Goal: Information Seeking & Learning: Compare options

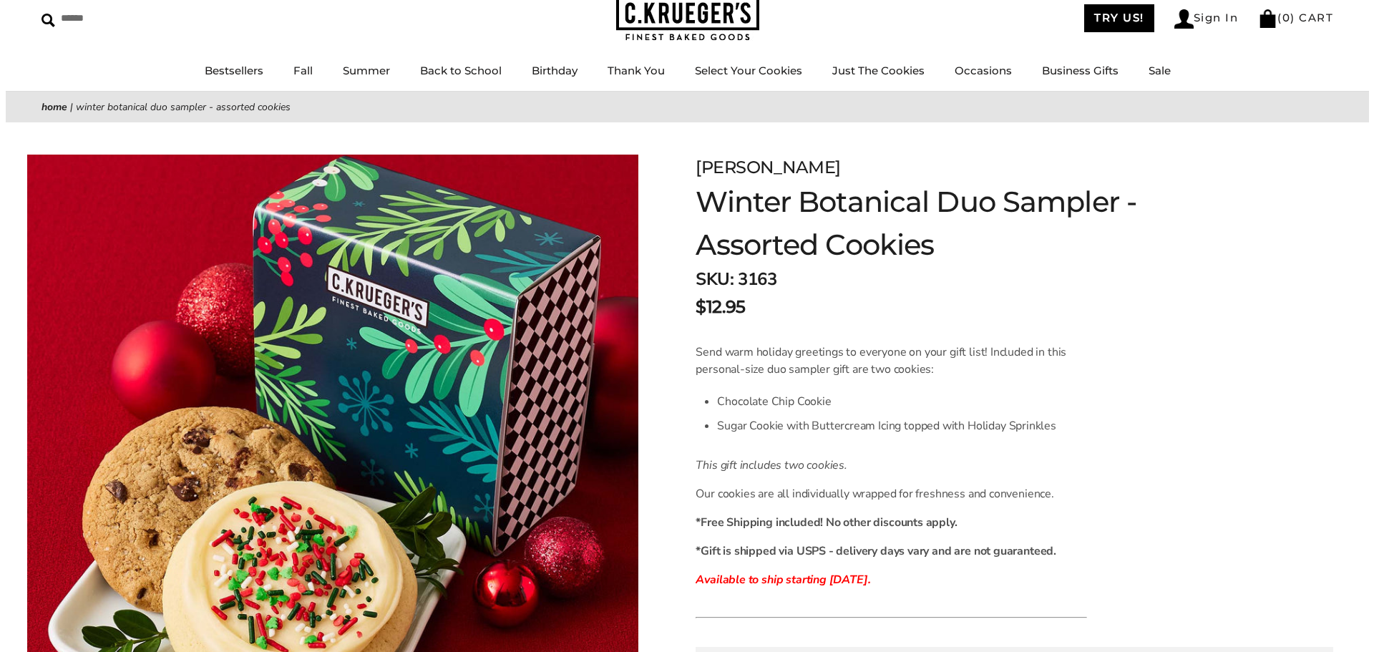
scroll to position [1, 0]
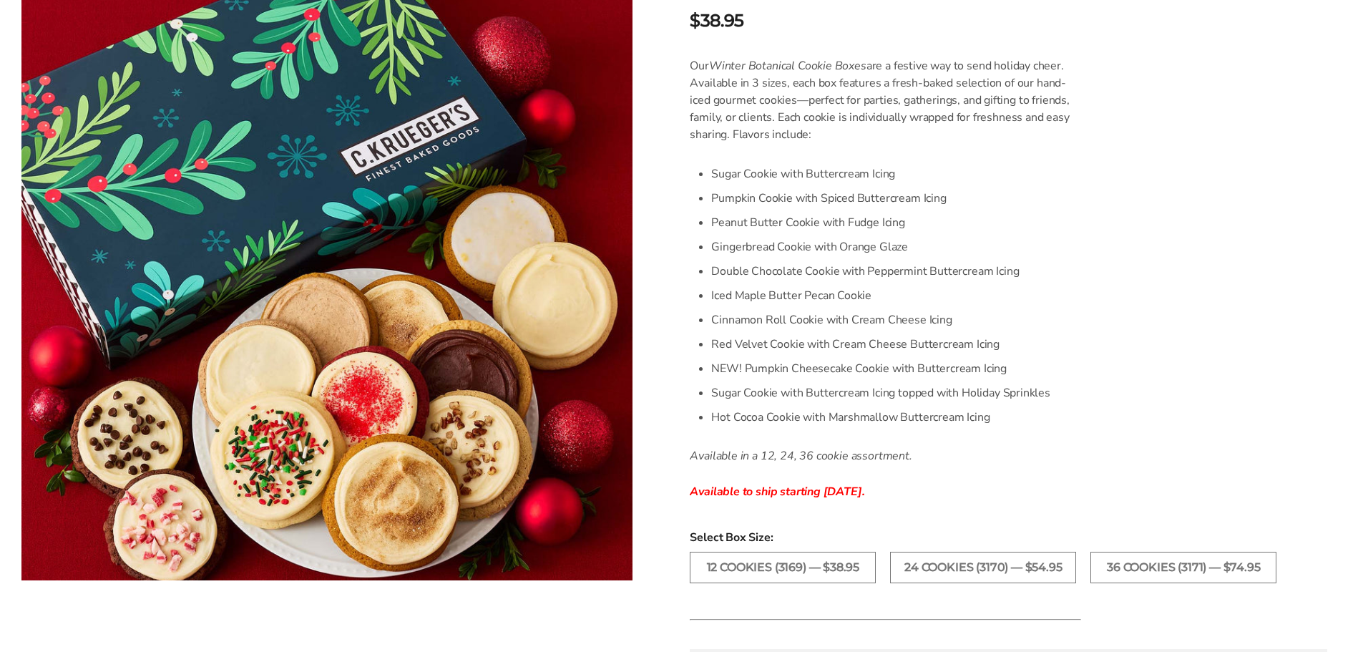
scroll to position [286, 0]
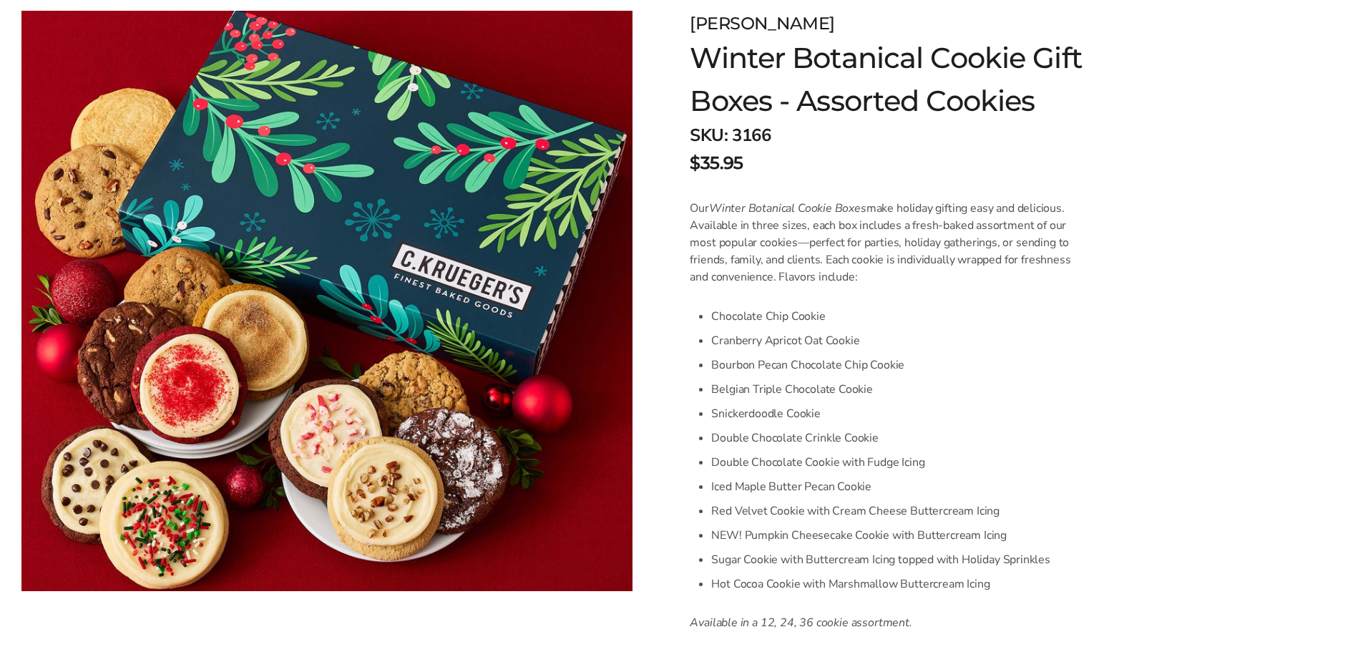
scroll to position [215, 0]
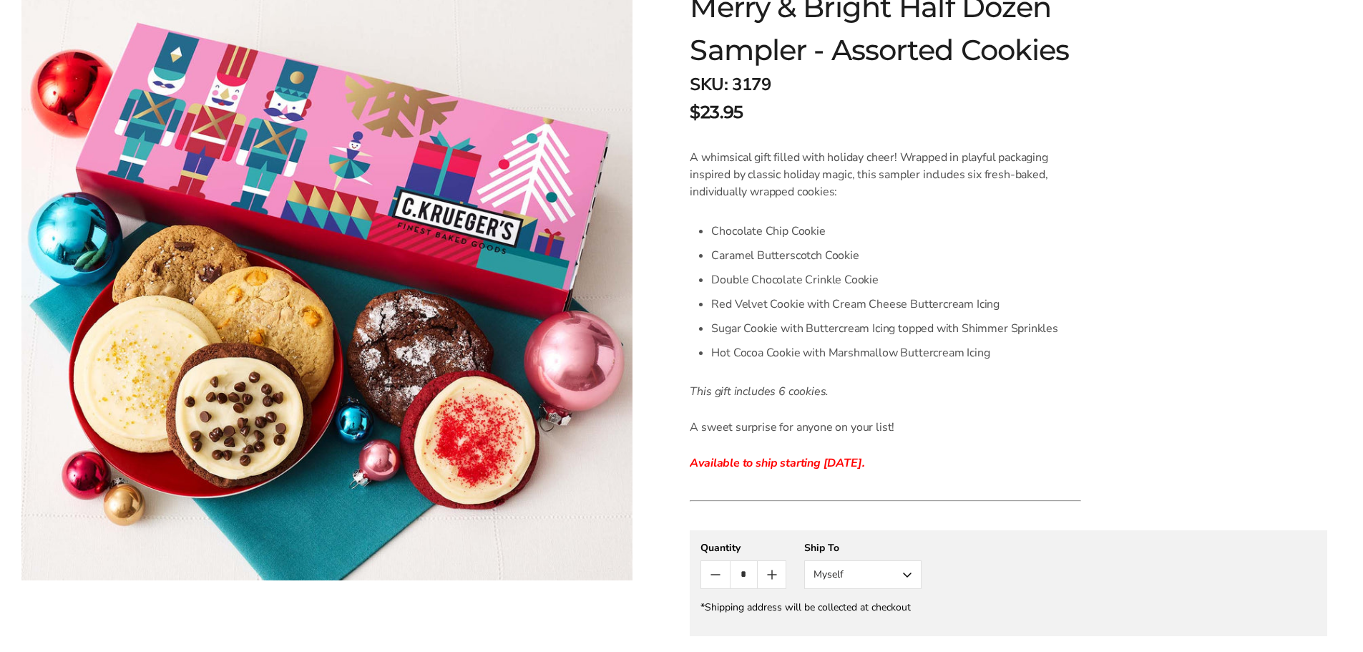
scroll to position [215, 0]
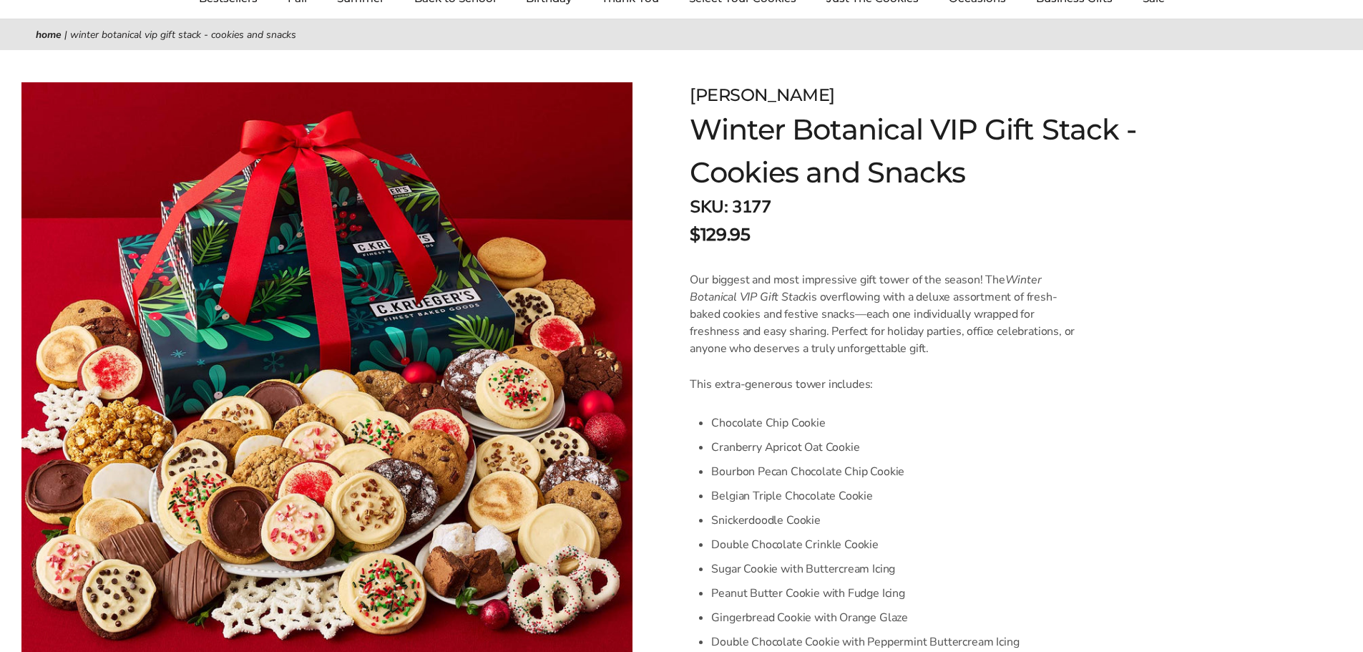
scroll to position [143, 0]
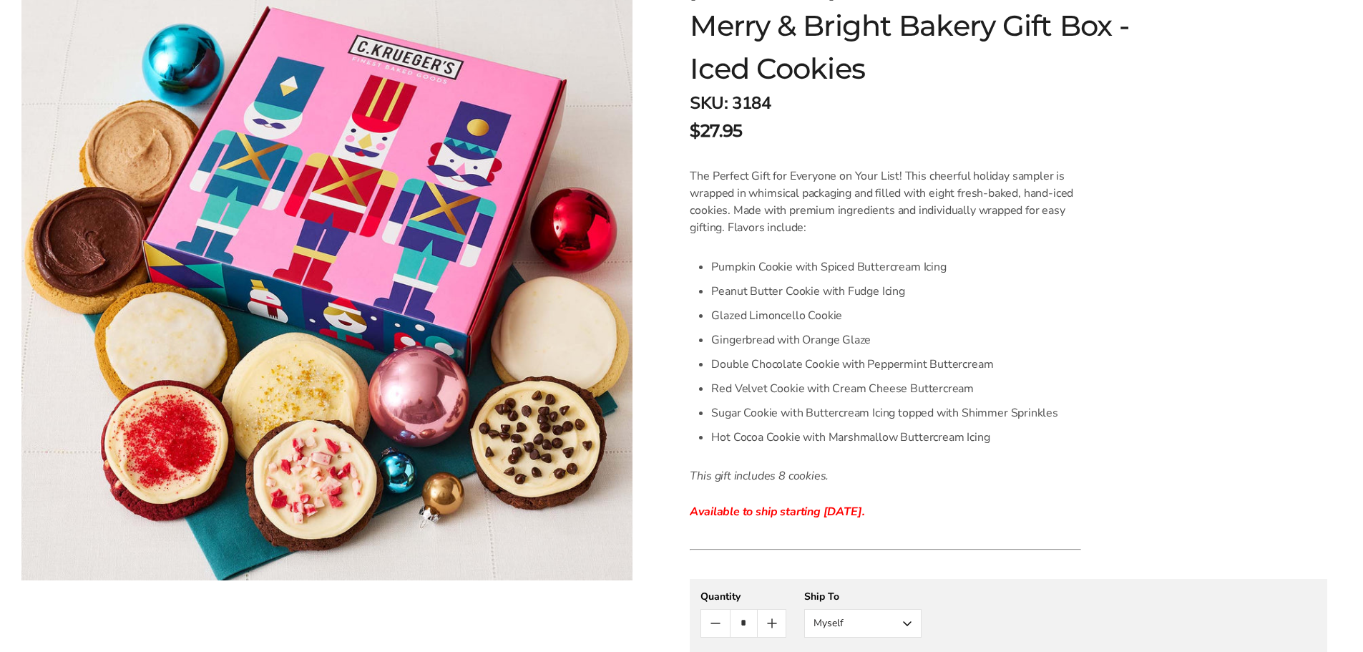
scroll to position [286, 0]
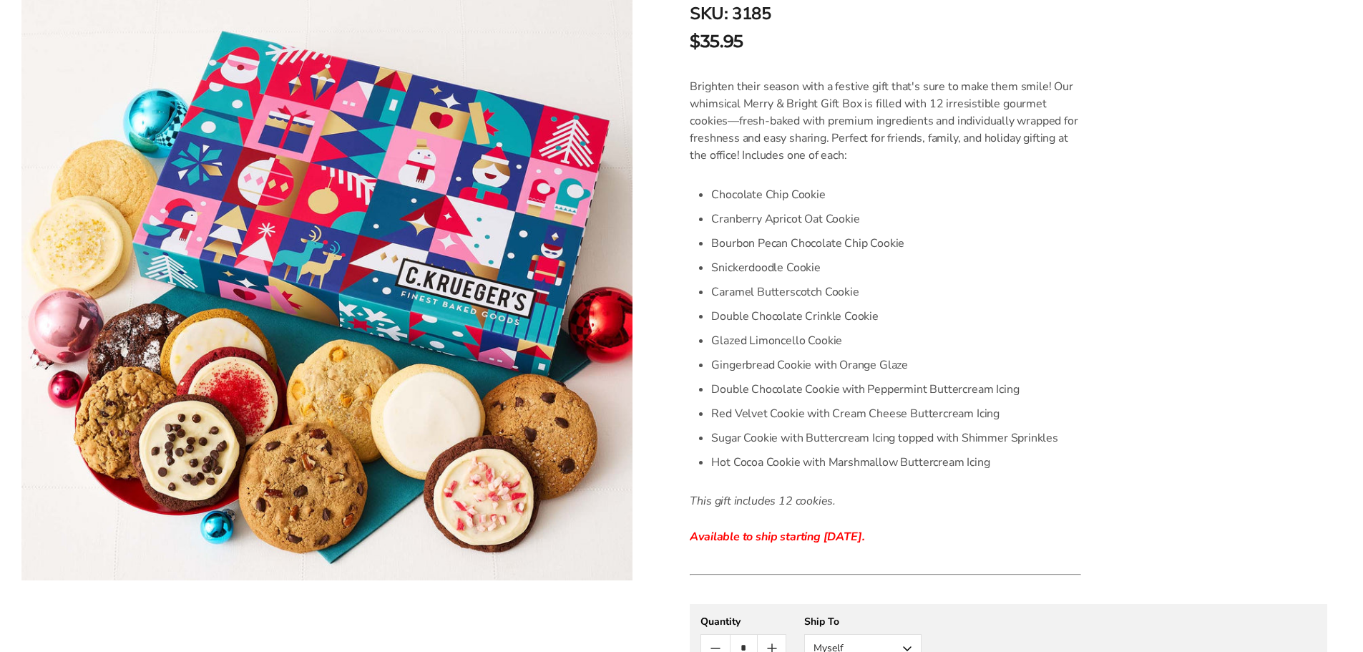
scroll to position [358, 0]
